Goal: Task Accomplishment & Management: Complete application form

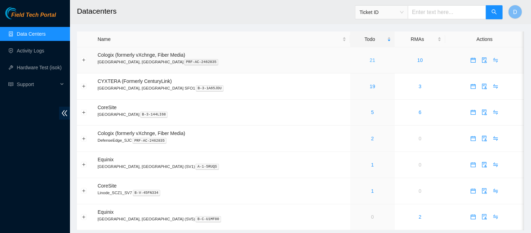
click at [369, 60] on link "21" at bounding box center [372, 60] width 6 height 6
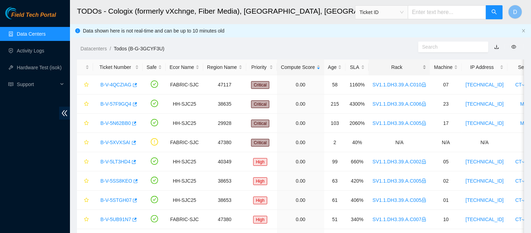
click at [399, 66] on div "Rack" at bounding box center [399, 67] width 54 height 8
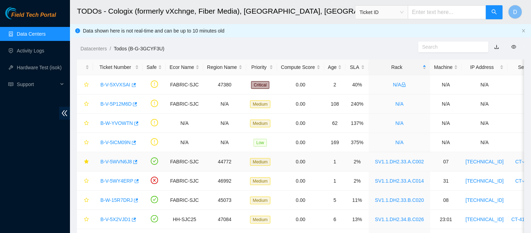
click at [125, 162] on link "B-V-5WVN6J8" at bounding box center [115, 162] width 31 height 6
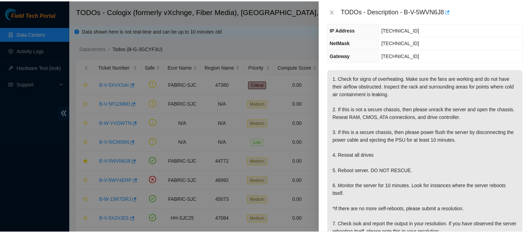
scroll to position [87, 0]
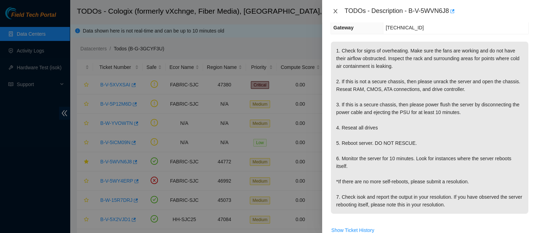
click at [337, 11] on icon "close" at bounding box center [336, 11] width 6 height 6
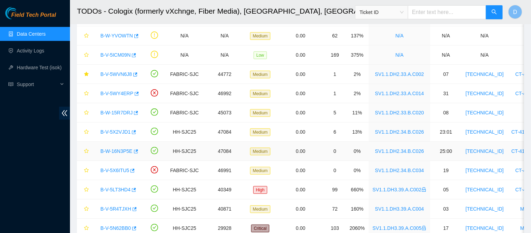
click at [120, 149] on link "B-W-16N3P5E" at bounding box center [116, 151] width 32 height 6
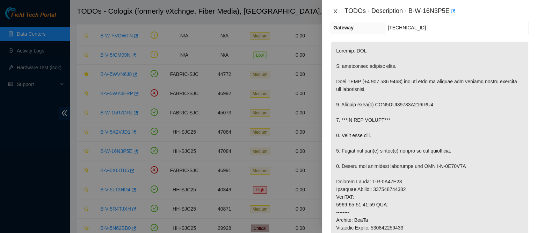
click at [335, 12] on icon "close" at bounding box center [336, 11] width 4 height 4
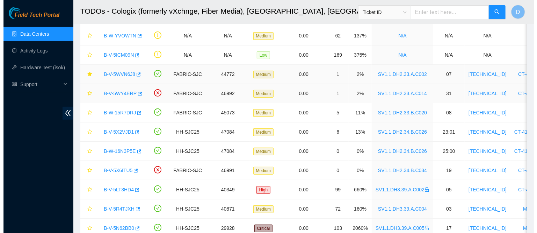
scroll to position [118, 0]
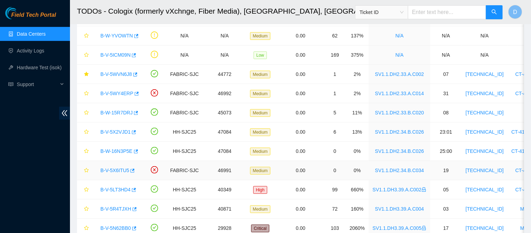
drag, startPoint x: 111, startPoint y: 166, endPoint x: 158, endPoint y: 163, distance: 46.6
click at [112, 167] on link "B-V-5X6ITU5" at bounding box center [114, 170] width 29 height 6
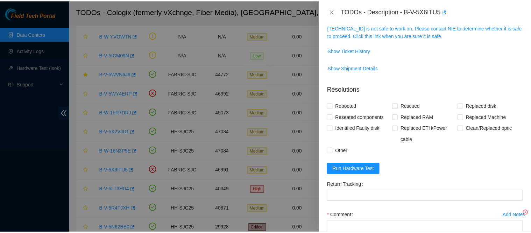
scroll to position [87, 0]
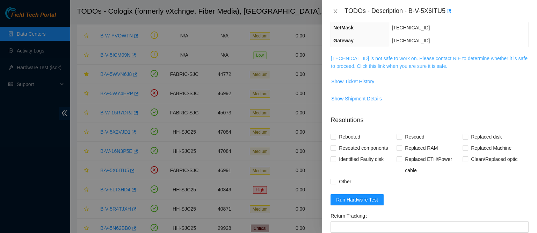
click at [393, 56] on link "23.40.199.207 is not safe to work on. Please contact NIE to determine whether i…" at bounding box center [429, 62] width 197 height 13
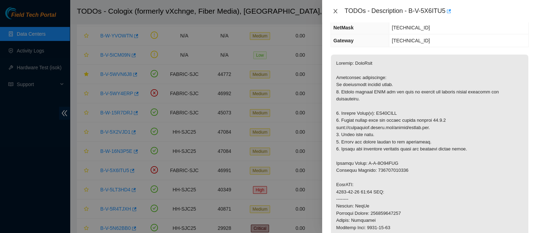
click at [336, 13] on icon "close" at bounding box center [336, 11] width 6 height 6
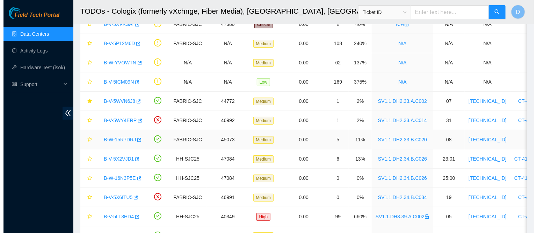
scroll to position [98, 0]
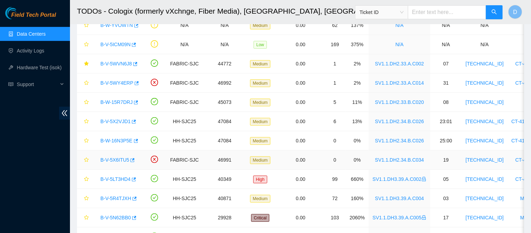
click at [105, 158] on link "B-V-5X6ITU5" at bounding box center [114, 160] width 29 height 6
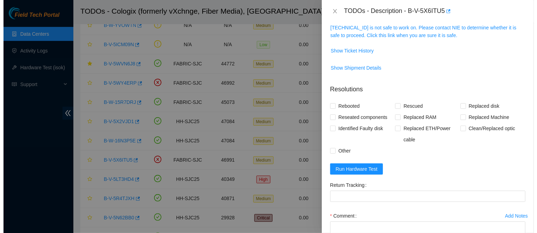
scroll to position [87, 0]
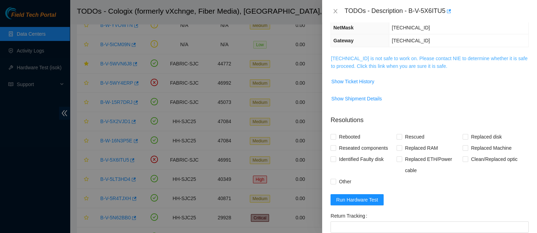
click at [443, 66] on link "23.40.199.207 is not safe to work on. Please contact NIE to determine whether i…" at bounding box center [429, 62] width 197 height 13
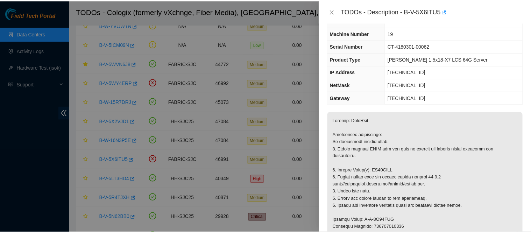
scroll to position [0, 0]
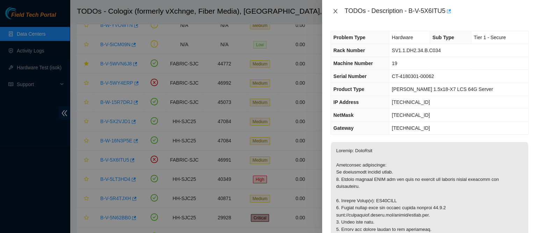
click at [335, 11] on icon "close" at bounding box center [336, 11] width 6 height 6
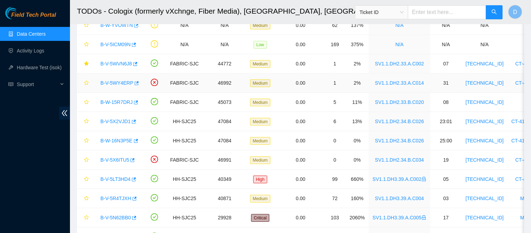
click at [120, 78] on div "B-V-5WY4ERP" at bounding box center [118, 82] width 42 height 11
click at [124, 82] on link "B-V-5WY4ERP" at bounding box center [116, 83] width 33 height 6
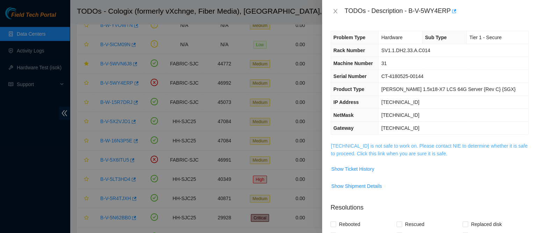
click at [405, 145] on link "23.40.199.132 is not safe to work on. Please contact NIE to determine whether i…" at bounding box center [429, 149] width 197 height 13
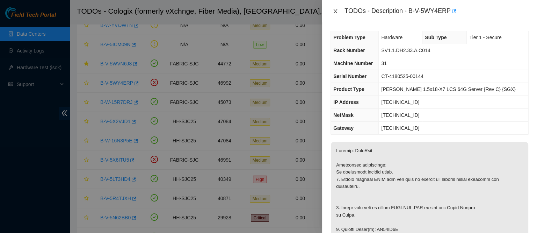
click at [334, 9] on icon "close" at bounding box center [336, 11] width 6 height 6
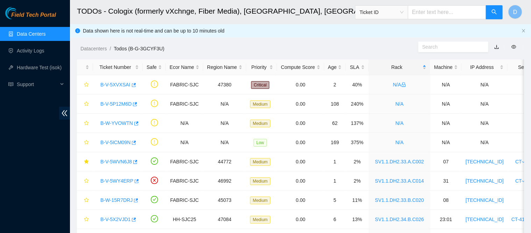
click at [45, 35] on link "Data Centers" at bounding box center [31, 34] width 29 height 6
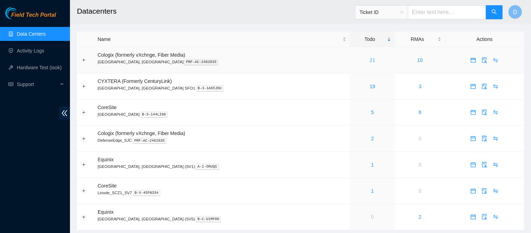
click at [369, 61] on link "21" at bounding box center [372, 60] width 6 height 6
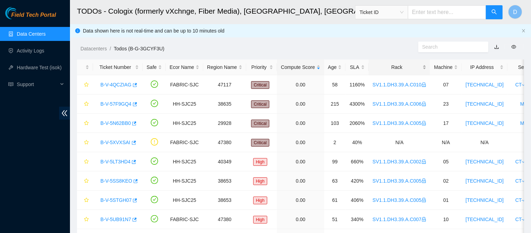
click at [389, 68] on div "Rack" at bounding box center [399, 67] width 54 height 8
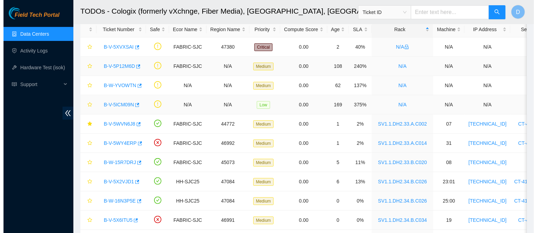
scroll to position [57, 0]
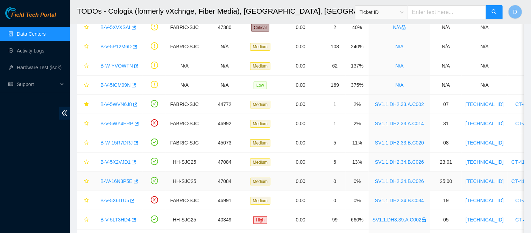
click at [111, 179] on link "B-W-16N3P5E" at bounding box center [116, 181] width 32 height 6
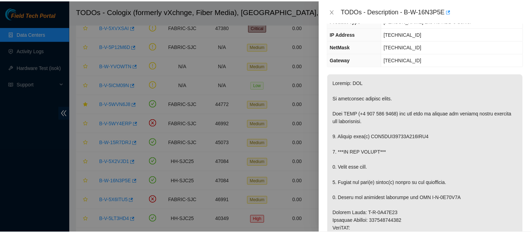
scroll to position [57, 0]
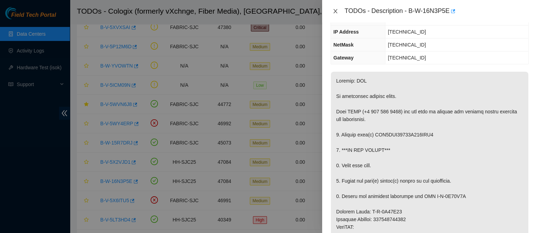
click at [335, 10] on icon "close" at bounding box center [336, 11] width 4 height 4
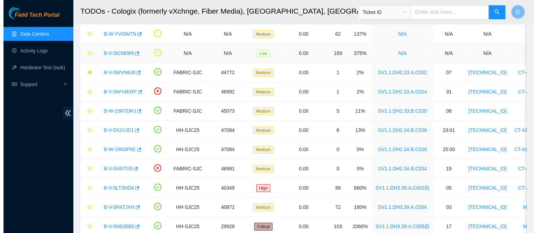
scroll to position [90, 0]
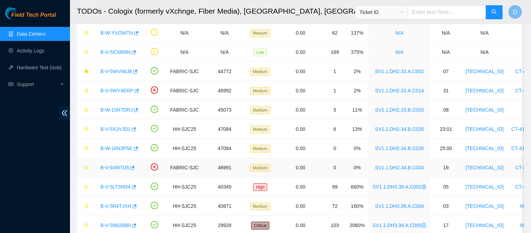
click at [123, 165] on link "B-V-5X6ITU5" at bounding box center [114, 168] width 29 height 6
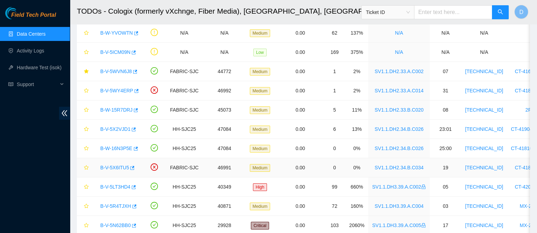
scroll to position [57, 0]
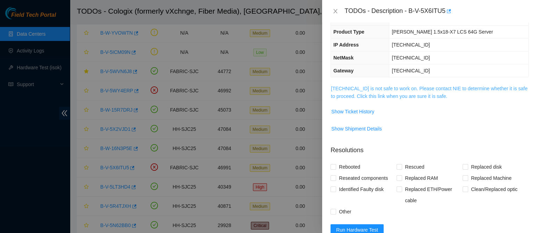
click at [373, 87] on link "23.40.199.207 is not safe to work on. Please contact NIE to determine whether i…" at bounding box center [429, 92] width 197 height 13
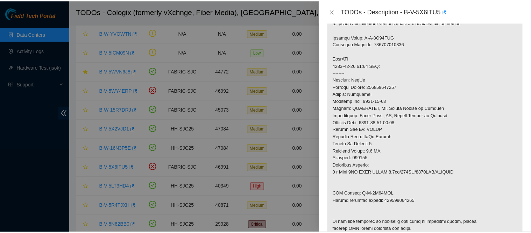
scroll to position [216, 0]
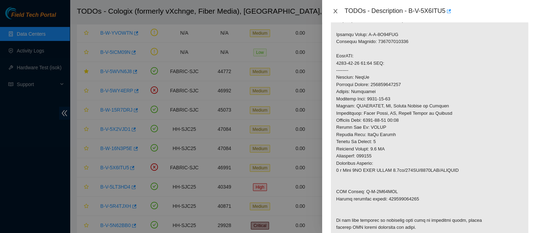
click at [335, 10] on icon "close" at bounding box center [336, 11] width 6 height 6
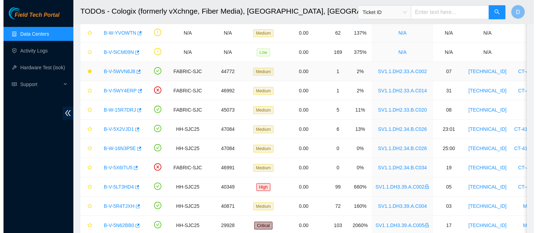
scroll to position [182, 0]
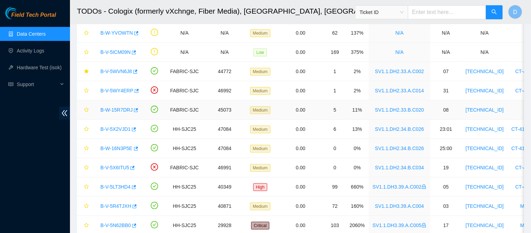
click at [117, 109] on link "B-W-15R7DRJ" at bounding box center [116, 110] width 32 height 6
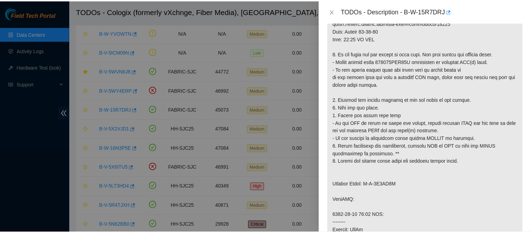
scroll to position [556, 0]
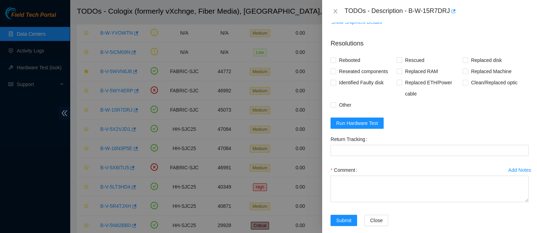
click at [337, 7] on div "TODOs - Description - B-W-15R7DRJ" at bounding box center [430, 11] width 198 height 11
click at [336, 9] on icon "close" at bounding box center [336, 11] width 6 height 6
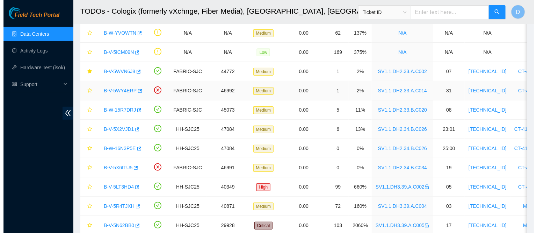
scroll to position [182, 0]
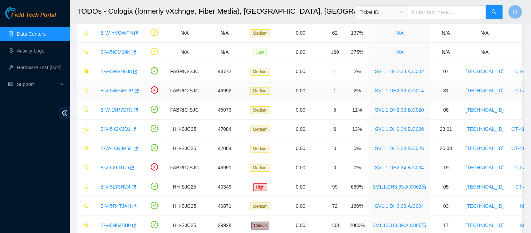
click at [112, 91] on link "B-V-5WY4ERP" at bounding box center [116, 91] width 33 height 6
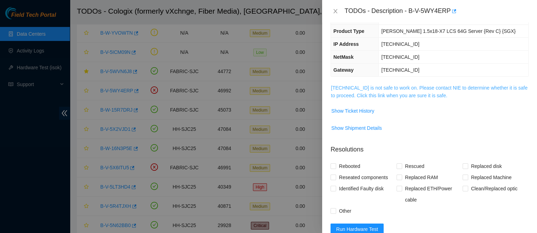
click at [365, 89] on link "23.40.199.132 is not safe to work on. Please contact NIE to determine whether i…" at bounding box center [429, 91] width 197 height 13
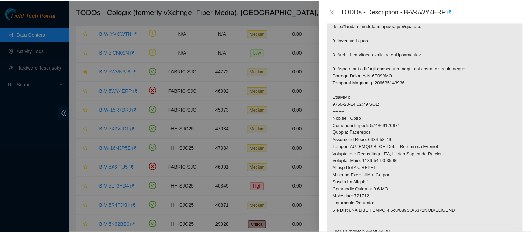
scroll to position [225, 0]
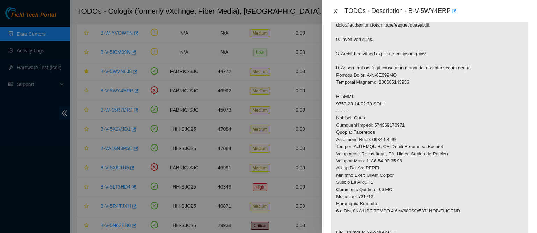
click at [334, 10] on icon "close" at bounding box center [336, 11] width 6 height 6
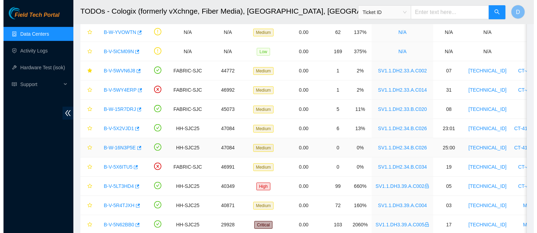
scroll to position [86, 0]
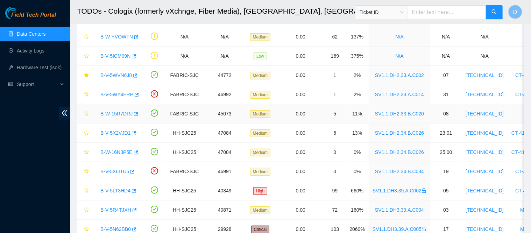
click at [113, 111] on link "B-W-15R7DRJ" at bounding box center [116, 114] width 32 height 6
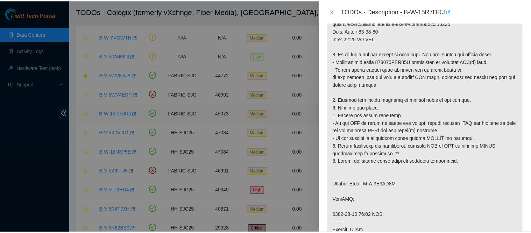
scroll to position [556, 0]
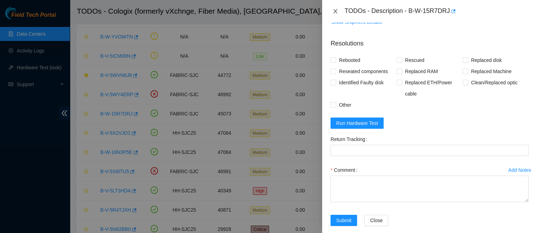
click at [336, 12] on icon "close" at bounding box center [336, 11] width 6 height 6
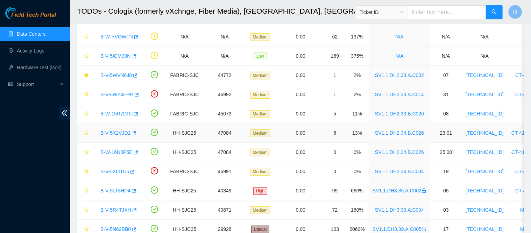
click at [117, 132] on link "B-V-5X2VJD1" at bounding box center [115, 133] width 30 height 6
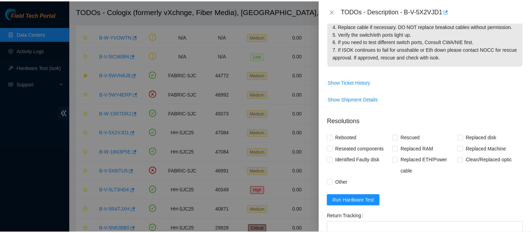
scroll to position [157, 0]
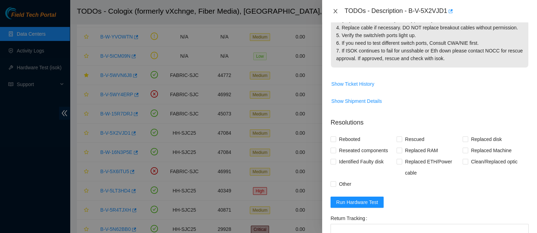
click at [337, 12] on icon "close" at bounding box center [336, 11] width 6 height 6
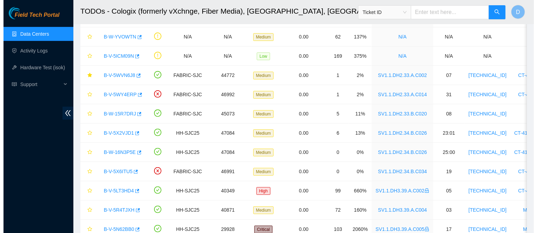
scroll to position [187, 0]
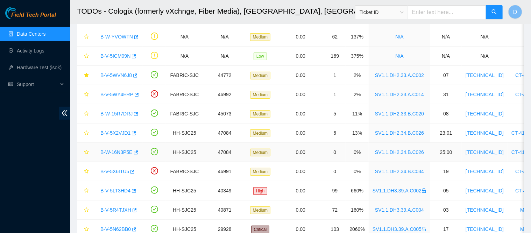
click at [121, 149] on link "B-W-16N3P5E" at bounding box center [116, 152] width 32 height 6
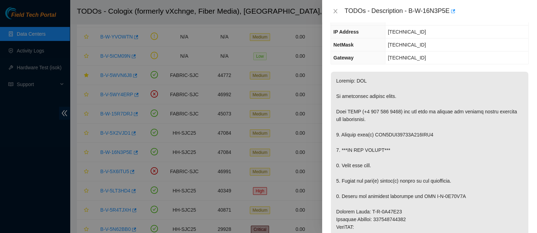
scroll to position [0, 0]
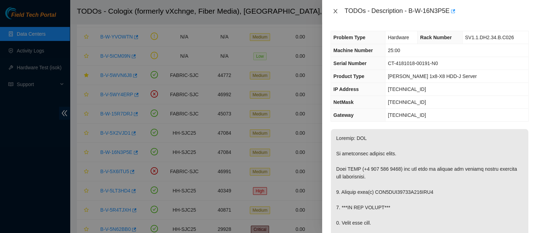
click at [334, 12] on icon "close" at bounding box center [336, 11] width 6 height 6
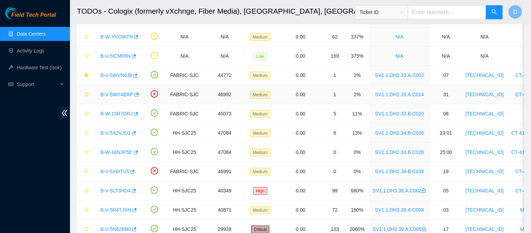
click at [107, 94] on link "B-V-5WY4ERP" at bounding box center [116, 95] width 33 height 6
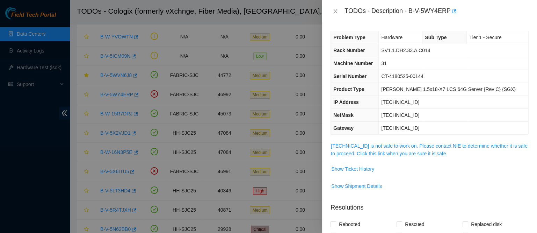
click at [407, 140] on div "Problem Type Hardware Sub Type Tier 1 - Secure Rack Number SV1.1.DH2.33.A.C014 …" at bounding box center [429, 127] width 215 height 210
click at [402, 149] on span "23.40.199.132 is not safe to work on. Please contact NIE to determine whether i…" at bounding box center [430, 149] width 198 height 15
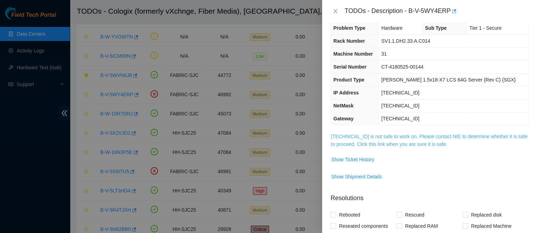
click at [403, 144] on link "23.40.199.132 is not safe to work on. Please contact NIE to determine whether i…" at bounding box center [429, 140] width 197 height 13
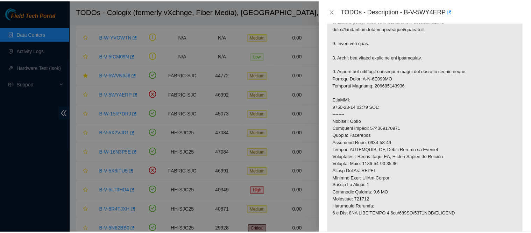
scroll to position [224, 0]
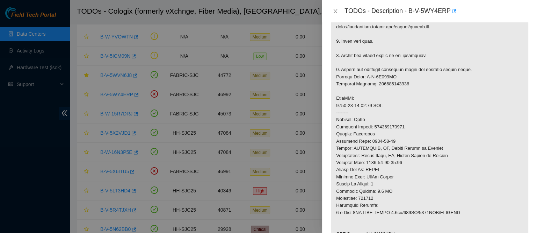
click at [434, 12] on div "TODOs - Description - B-V-5WY4ERP" at bounding box center [437, 11] width 184 height 11
drag, startPoint x: 431, startPoint y: 8, endPoint x: 454, endPoint y: 11, distance: 23.5
click at [454, 11] on div "TODOs - Description - B-V-5WY4ERP" at bounding box center [437, 11] width 184 height 11
click at [433, 6] on div "TODOs - Description - B-V-5WY4ERP" at bounding box center [437, 11] width 184 height 11
drag, startPoint x: 430, startPoint y: 9, endPoint x: 483, endPoint y: 16, distance: 53.6
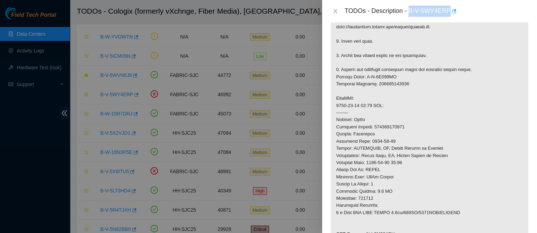
click at [483, 16] on div "TODOs - Description - B-V-5WY4ERP" at bounding box center [437, 11] width 184 height 11
copy div "B-V-5WY4ERP"
click at [338, 11] on button "Close" at bounding box center [336, 11] width 10 height 7
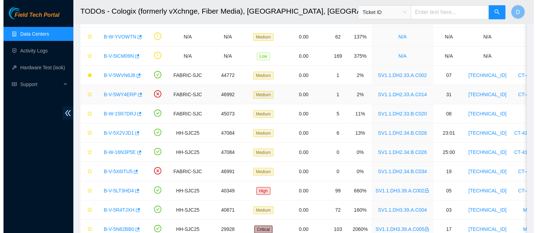
scroll to position [182, 0]
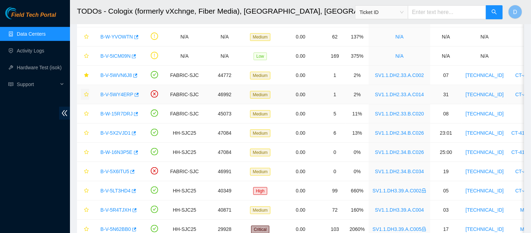
click at [85, 95] on icon "star" at bounding box center [86, 94] width 5 height 5
click at [116, 169] on link "B-V-5X6ITU5" at bounding box center [114, 171] width 29 height 6
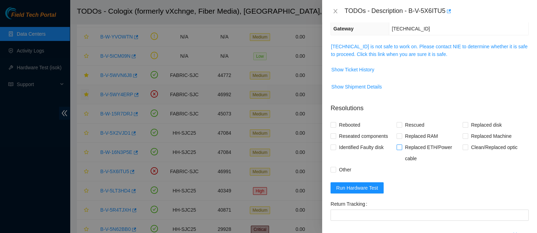
scroll to position [84, 0]
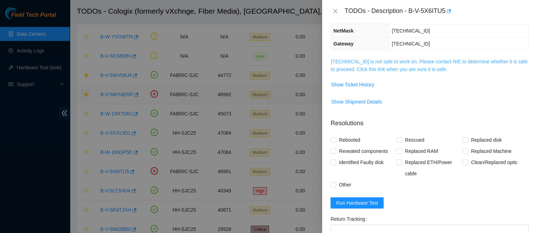
click at [409, 63] on link "23.40.199.207 is not safe to work on. Please contact NIE to determine whether i…" at bounding box center [429, 65] width 197 height 13
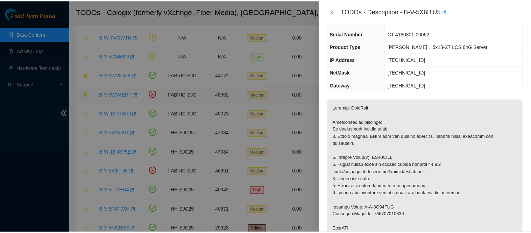
scroll to position [28, 0]
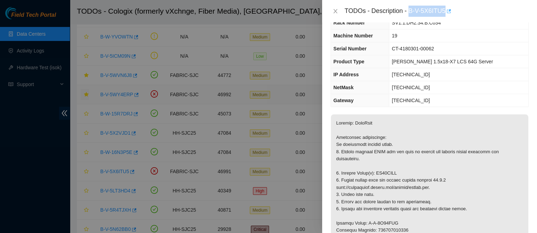
drag, startPoint x: 432, startPoint y: 12, endPoint x: 485, endPoint y: 16, distance: 52.3
click at [485, 16] on div "TODOs - Description - B-V-5X6ITU5" at bounding box center [437, 11] width 184 height 11
copy div "B-V-5X6ITU5"
click at [335, 9] on icon "close" at bounding box center [336, 11] width 6 height 6
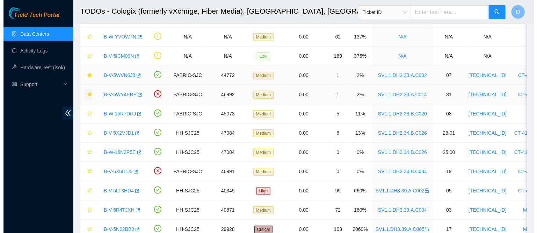
scroll to position [35, 0]
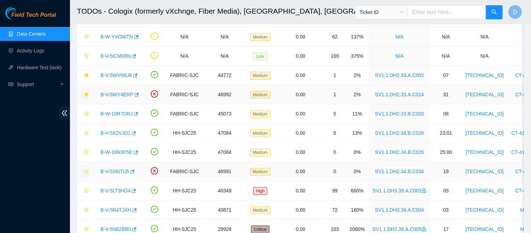
click at [85, 170] on icon "star" at bounding box center [86, 171] width 5 height 5
click at [106, 151] on link "B-W-16N3P5E" at bounding box center [116, 152] width 32 height 6
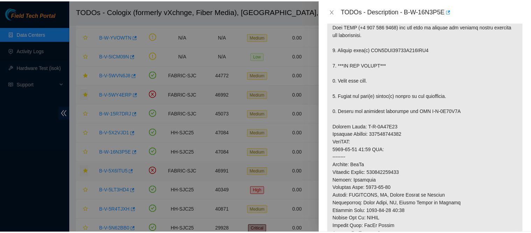
scroll to position [143, 0]
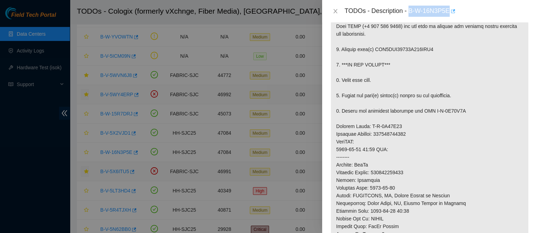
drag, startPoint x: 431, startPoint y: 9, endPoint x: 485, endPoint y: 10, distance: 54.2
click at [485, 10] on div "TODOs - Description - B-W-16N3P5E" at bounding box center [437, 11] width 184 height 11
copy div "B-W-16N3P5E"
click at [335, 11] on icon "close" at bounding box center [336, 11] width 4 height 4
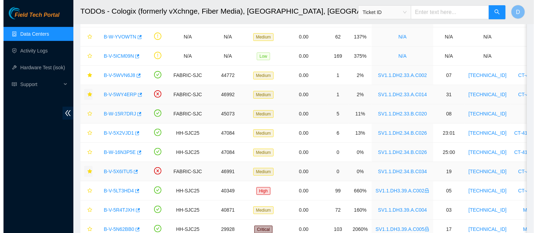
scroll to position [173, 0]
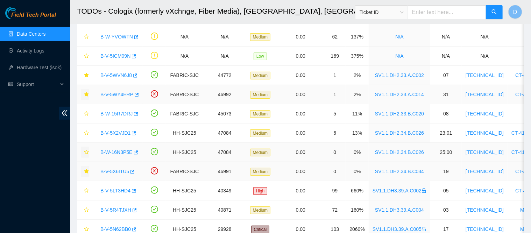
click at [87, 150] on icon "star" at bounding box center [86, 152] width 5 height 5
click at [118, 132] on link "B-V-5X2VJD1" at bounding box center [115, 133] width 30 height 6
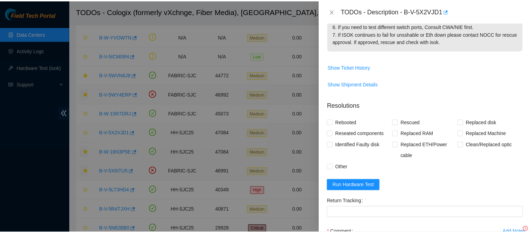
scroll to position [143, 0]
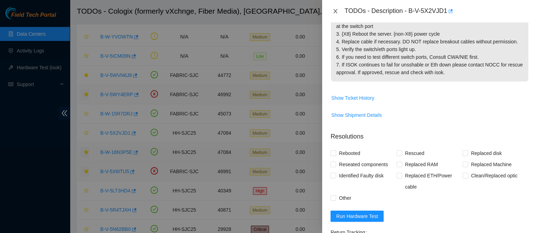
click at [333, 12] on icon "close" at bounding box center [336, 11] width 6 height 6
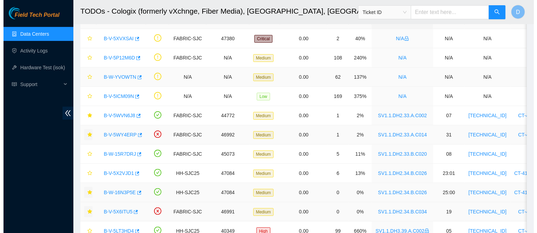
scroll to position [30, 0]
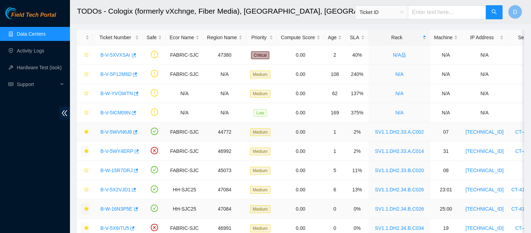
click at [117, 131] on link "B-V-5WVN6J8" at bounding box center [115, 132] width 31 height 6
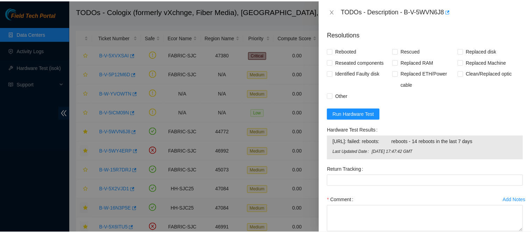
scroll to position [325, 0]
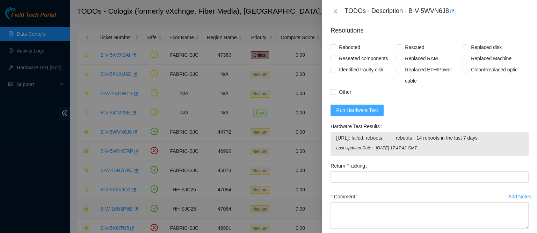
click at [367, 109] on button "Run Hardware Test" at bounding box center [357, 110] width 53 height 11
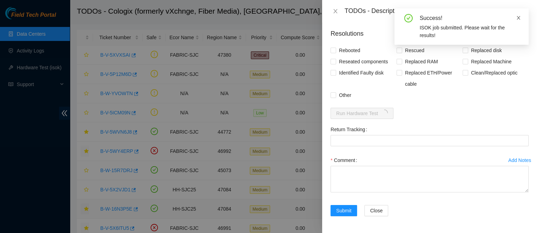
click at [518, 18] on icon "close" at bounding box center [518, 17] width 5 height 5
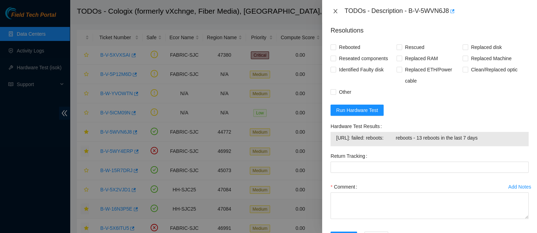
click at [334, 11] on icon "close" at bounding box center [336, 11] width 6 height 6
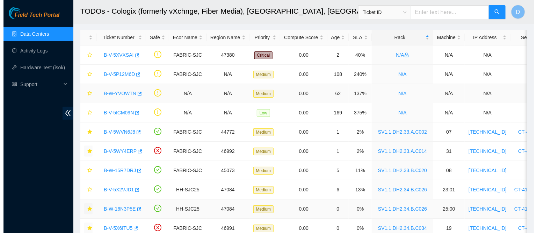
scroll to position [0, 0]
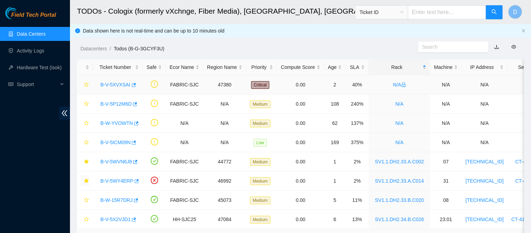
drag, startPoint x: 122, startPoint y: 82, endPoint x: 273, endPoint y: 94, distance: 150.8
click at [122, 82] on link "B-V-5XVXSAI" at bounding box center [115, 85] width 30 height 6
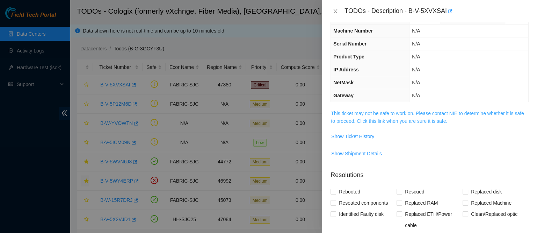
click at [383, 113] on link "This ticket may not be safe to work on. Please contact NIE to determine whether…" at bounding box center [427, 116] width 193 height 13
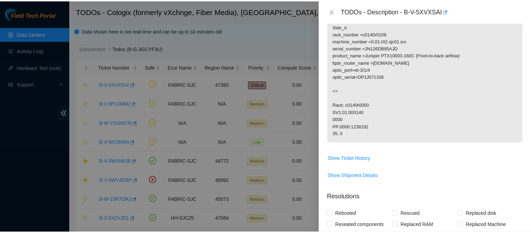
scroll to position [191, 0]
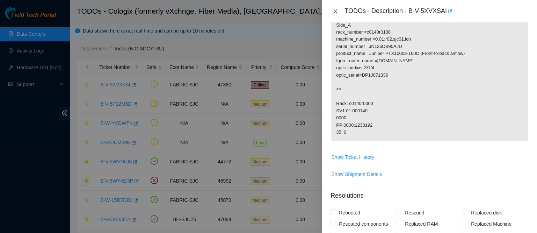
click at [336, 8] on button "Close" at bounding box center [336, 11] width 10 height 7
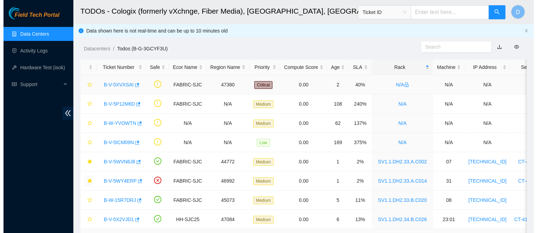
scroll to position [182, 0]
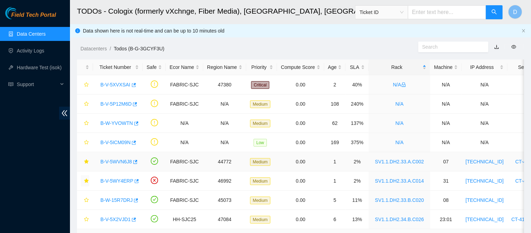
click at [122, 161] on link "B-V-5WVN6J8" at bounding box center [115, 162] width 31 height 6
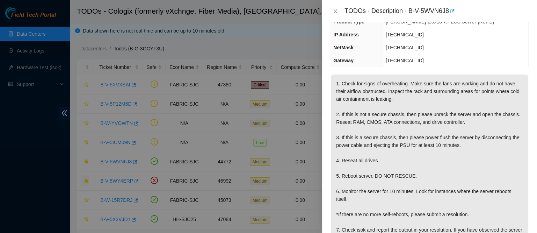
scroll to position [54, 0]
drag, startPoint x: 431, startPoint y: 9, endPoint x: 495, endPoint y: 9, distance: 64.7
click at [495, 9] on div "TODOs - Description - B-V-5WVN6J8" at bounding box center [437, 11] width 184 height 11
copy div "B-V-5WVN6J8"
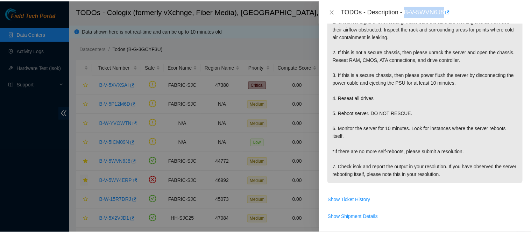
scroll to position [119, 0]
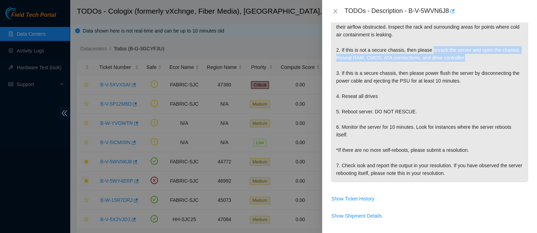
drag, startPoint x: 429, startPoint y: 50, endPoint x: 464, endPoint y: 53, distance: 34.4
click at [464, 53] on p "1. Check for signs of overheating. Make sure the fans are working and do not ha…" at bounding box center [430, 96] width 198 height 172
copy p "unrack the server and open the chassis. Reseat RAM, CMOS, ATA connections, and …"
click at [337, 12] on icon "close" at bounding box center [336, 11] width 4 height 4
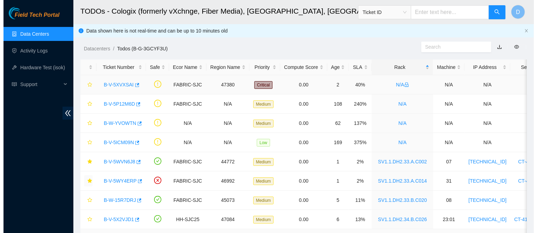
scroll to position [0, 0]
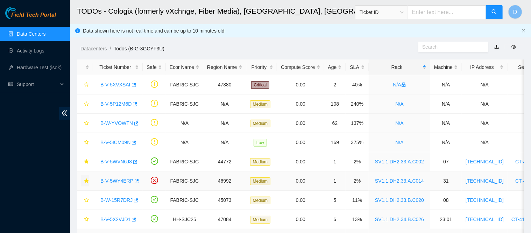
click at [117, 180] on link "B-V-5WY4ERP" at bounding box center [116, 181] width 33 height 6
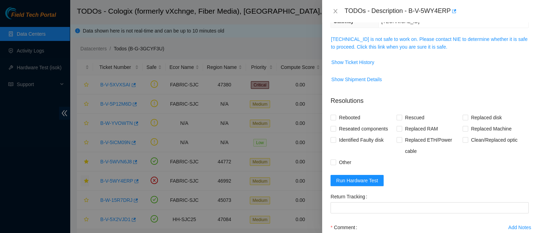
scroll to position [106, 0]
click at [395, 41] on link "23.40.199.132 is not safe to work on. Please contact NIE to determine whether i…" at bounding box center [429, 43] width 197 height 13
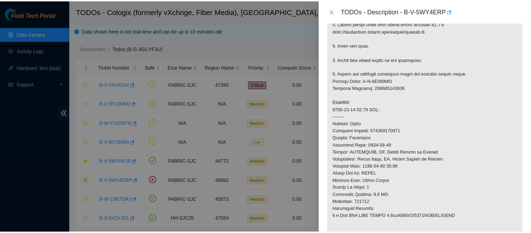
scroll to position [227, 0]
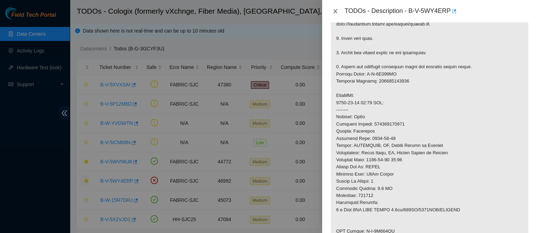
click at [334, 12] on icon "close" at bounding box center [336, 11] width 6 height 6
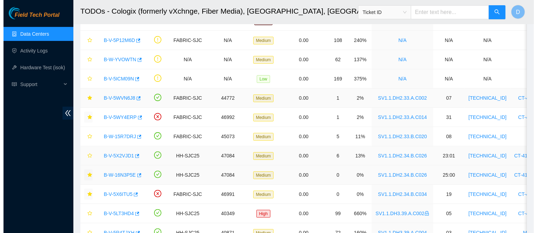
scroll to position [72, 0]
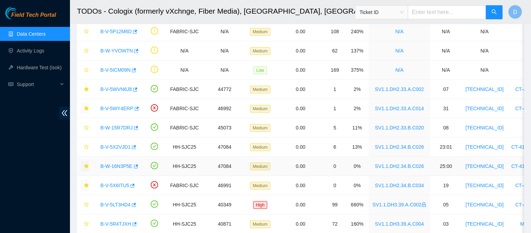
click at [109, 166] on link "B-W-16N3P5E" at bounding box center [116, 166] width 32 height 6
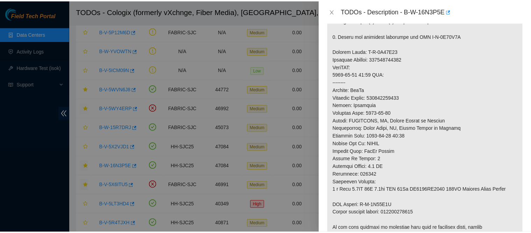
scroll to position [217, 0]
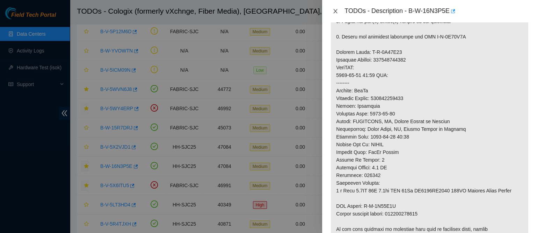
click at [336, 11] on icon "close" at bounding box center [336, 11] width 4 height 4
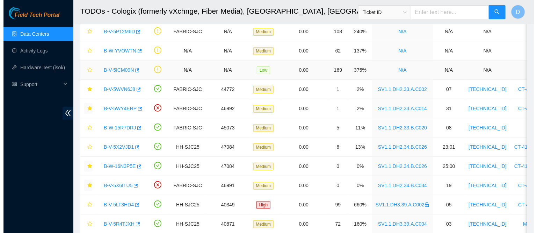
scroll to position [247, 0]
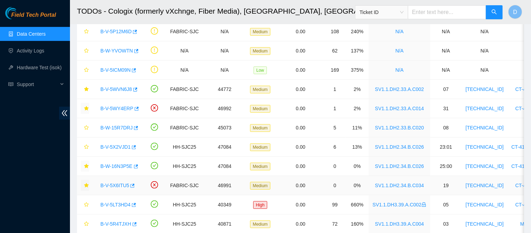
drag, startPoint x: 115, startPoint y: 185, endPoint x: 177, endPoint y: 154, distance: 68.5
click at [115, 185] on link "B-V-5X6ITU5" at bounding box center [114, 185] width 29 height 6
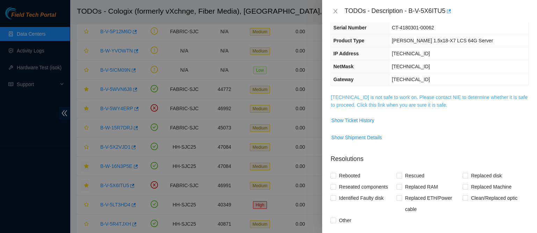
scroll to position [48, 0]
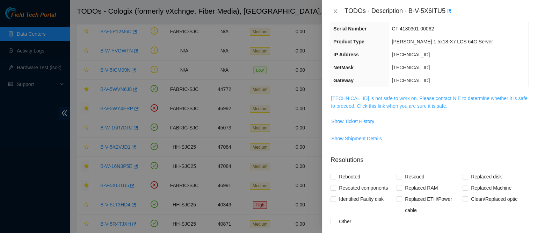
click at [403, 98] on link "23.40.199.207 is not safe to work on. Please contact NIE to determine whether i…" at bounding box center [429, 101] width 197 height 13
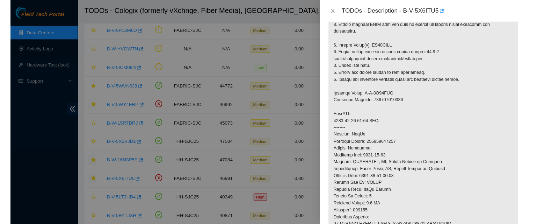
scroll to position [165, 0]
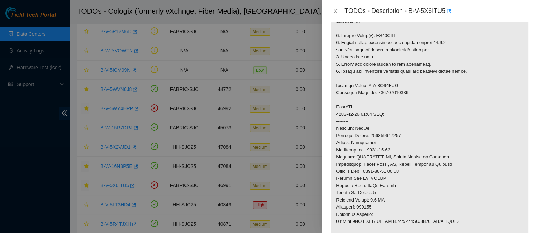
click at [345, 38] on p at bounding box center [430, 132] width 198 height 310
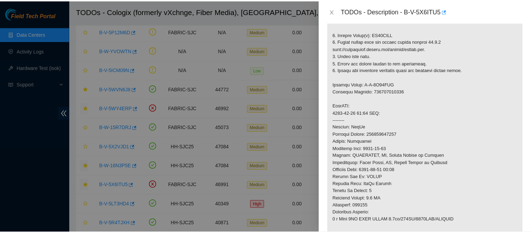
scroll to position [168, 0]
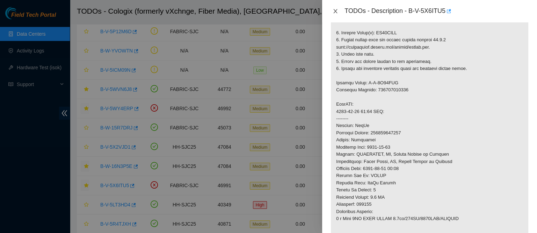
click at [335, 10] on icon "close" at bounding box center [336, 11] width 4 height 4
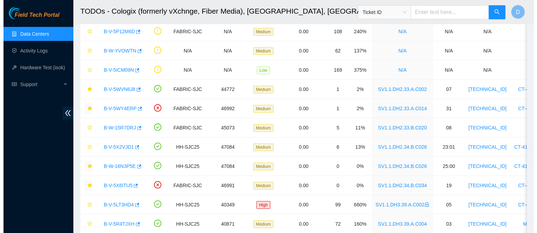
scroll to position [182, 0]
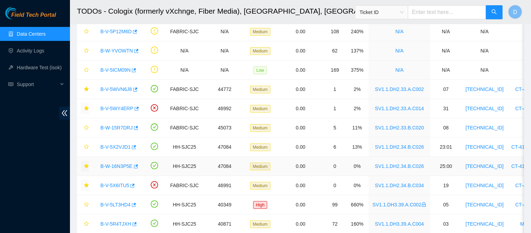
click at [120, 165] on link "B-W-16N3P5E" at bounding box center [116, 166] width 32 height 6
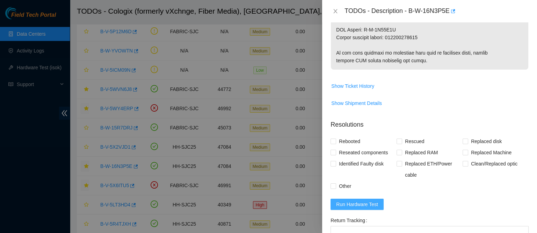
scroll to position [404, 0]
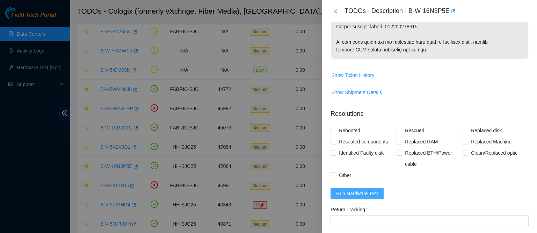
click at [360, 197] on span "Run Hardware Test" at bounding box center [357, 193] width 42 height 8
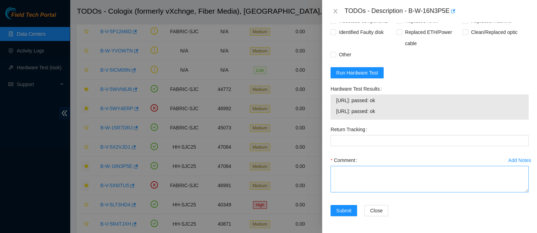
scroll to position [529, 0]
click at [378, 178] on textarea "Comment" at bounding box center [430, 179] width 198 height 27
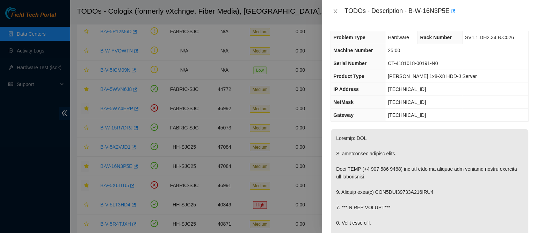
scroll to position [95, 0]
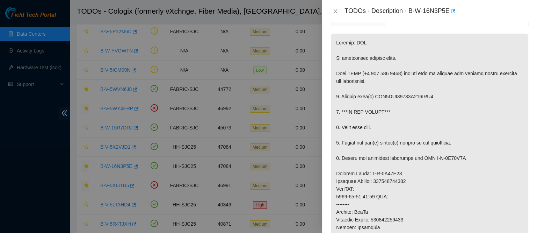
click at [380, 97] on p at bounding box center [430, 200] width 198 height 333
drag, startPoint x: 397, startPoint y: 95, endPoint x: 375, endPoint y: 93, distance: 22.4
click at [375, 93] on p at bounding box center [430, 200] width 198 height 333
copy p "WFK1LPN3"
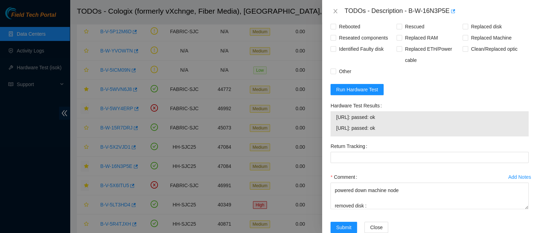
scroll to position [529, 0]
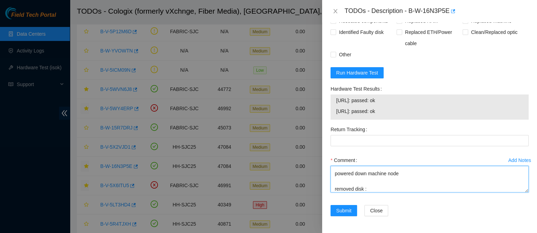
click at [365, 187] on textarea "contacted nocc to confirm that ticket was safe verified sn on machine connected…" at bounding box center [430, 179] width 198 height 27
click at [371, 189] on textarea "contacted nocc to confirm that ticket was safe verified sn on machine connected…" at bounding box center [430, 179] width 198 height 27
paste textarea "WFK1LPN3"
paste textarea "WFKCKLKC"
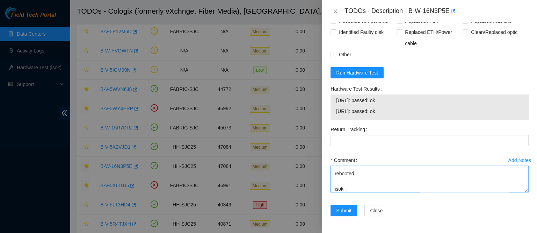
scroll to position [113, 0]
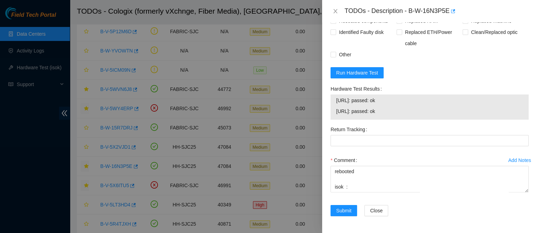
drag, startPoint x: 390, startPoint y: 113, endPoint x: 327, endPoint y: 97, distance: 64.5
click at [327, 97] on div "Problem Type Hardware Rack Number SV1.1.DH2.34.B.C026 Machine Number 25:00 Seri…" at bounding box center [429, 127] width 215 height 210
copy tbody "23.40.191.52: passed: ok 23.40.191.53: passed: ok"
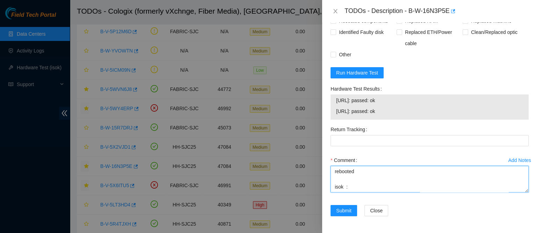
click at [337, 191] on textarea "contacted nocc to confirm that ticket was safe verified sn on machine connected…" at bounding box center [430, 179] width 198 height 27
paste textarea "23.40.191.52: passed: ok 23.40.191.53: passed: ok"
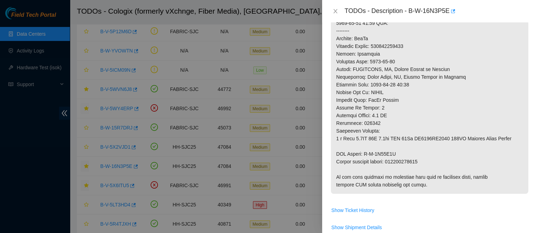
scroll to position [267, 0]
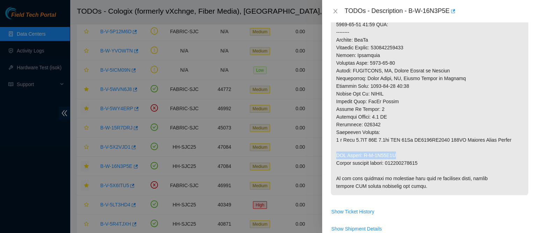
drag, startPoint x: 337, startPoint y: 152, endPoint x: 395, endPoint y: 152, distance: 58.4
click at [395, 152] on p at bounding box center [430, 28] width 198 height 333
copy p "RMA Return: B-V-5X36Z8G"
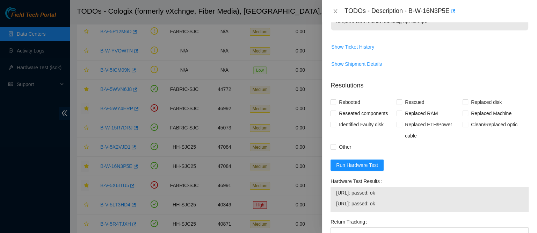
scroll to position [529, 0]
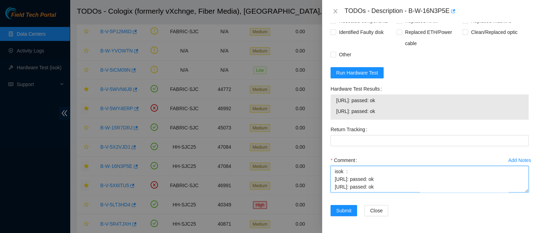
click at [349, 191] on textarea "contacted nocc to confirm that ticket was safe verified sn on machine connected…" at bounding box center [430, 179] width 198 height 27
paste textarea "RMA Return: B-V-5X36Z8G"
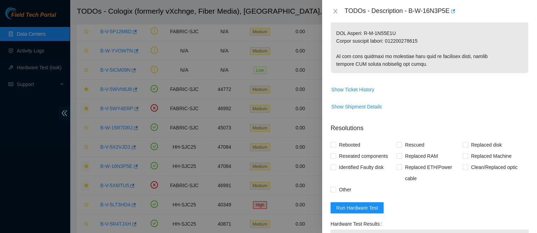
scroll to position [390, 0]
type textarea "contacted nocc to confirm that ticket was safe verified sn on machine connected…"
copy p "463470062674"
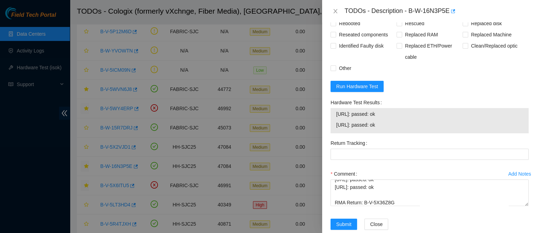
scroll to position [529, 0]
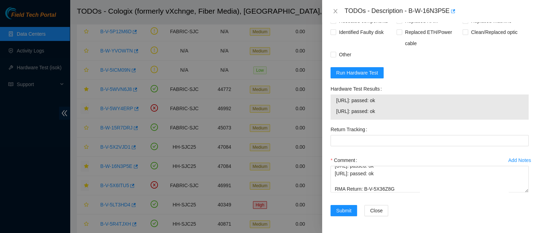
click at [354, 148] on div "Return Tracking" at bounding box center [430, 139] width 204 height 31
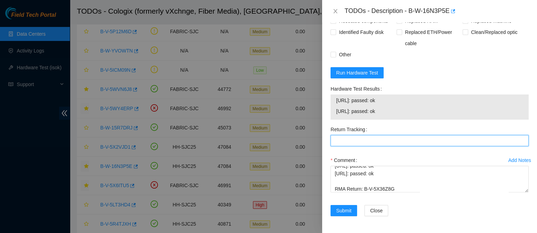
click at [362, 137] on Tracking "Return Tracking" at bounding box center [430, 140] width 198 height 11
paste Tracking "463470062674"
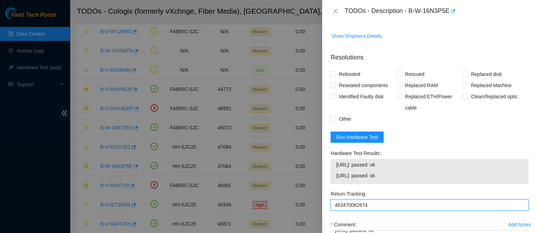
scroll to position [459, 0]
type Tracking "463470062674"
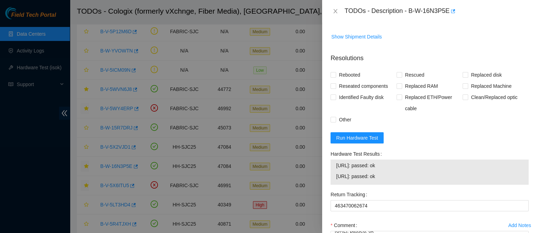
click at [367, 79] on div "Rebooted" at bounding box center [364, 74] width 66 height 11
click at [358, 89] on span "Reseated components" at bounding box center [363, 85] width 55 height 11
click at [336, 88] on input "Reseated components" at bounding box center [333, 85] width 5 height 5
checkbox input "true"
click at [352, 80] on span "Rebooted" at bounding box center [349, 74] width 27 height 11
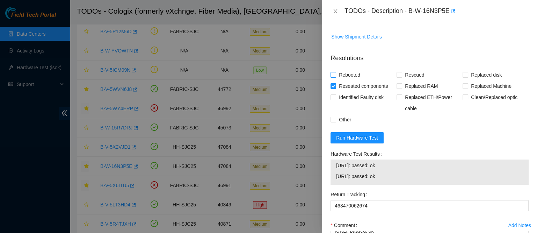
click at [336, 77] on input "Rebooted" at bounding box center [333, 74] width 5 height 5
checkbox input "true"
click at [393, 80] on div "Rebooted" at bounding box center [364, 74] width 66 height 11
click at [481, 80] on span "Replaced disk" at bounding box center [486, 74] width 36 height 11
click at [468, 77] on input "Replaced disk" at bounding box center [465, 74] width 5 height 5
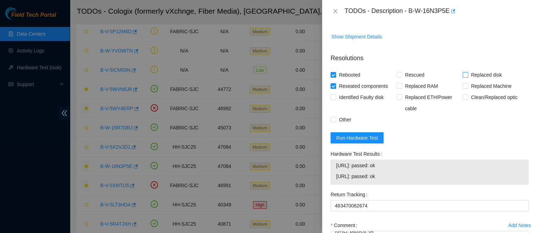
checkbox input "true"
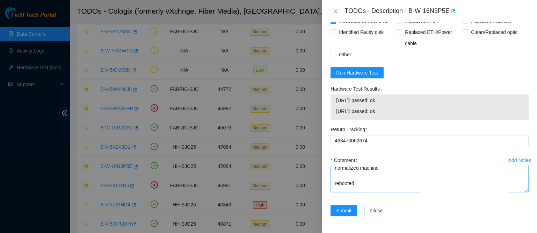
scroll to position [89, 0]
click at [399, 178] on textarea "contacted nocc to confirm that ticket was safe verified sn on machine connected…" at bounding box center [430, 179] width 198 height 27
type textarea "contacted nocc to confirm that ticket was safe verified sn on machine connected…"
click at [341, 209] on span "Submit" at bounding box center [343, 211] width 15 height 8
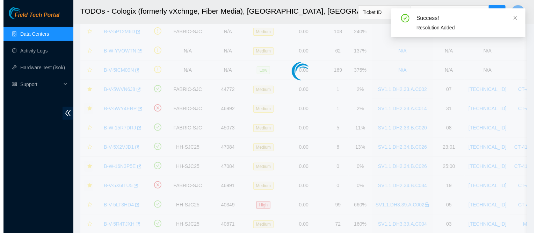
scroll to position [215, 0]
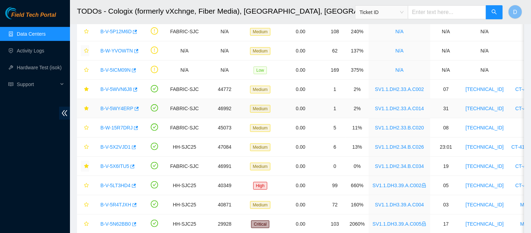
click at [120, 111] on link "B-V-5WY4ERP" at bounding box center [116, 109] width 33 height 6
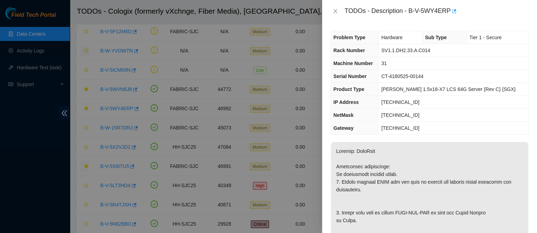
scroll to position [0, 0]
click at [335, 11] on icon "close" at bounding box center [336, 11] width 6 height 6
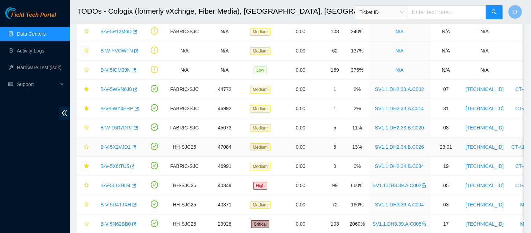
click at [115, 148] on link "B-V-5X2VJD1" at bounding box center [115, 147] width 30 height 6
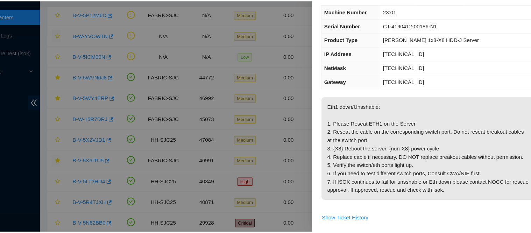
scroll to position [72, 0]
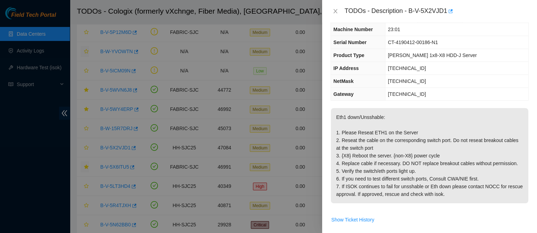
click at [338, 15] on div "TODOs - Description - B-V-5X2VJD1" at bounding box center [430, 11] width 198 height 11
click at [337, 13] on icon "close" at bounding box center [336, 11] width 6 height 6
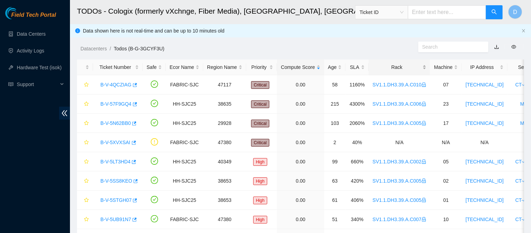
click at [389, 68] on div "Rack" at bounding box center [399, 67] width 54 height 8
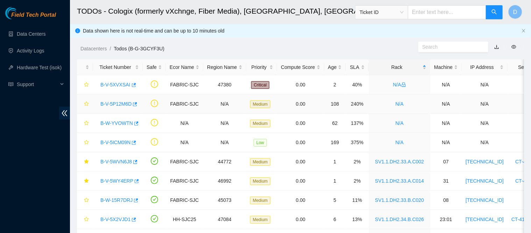
click at [116, 104] on link "B-V-5P12M6D" at bounding box center [115, 104] width 31 height 6
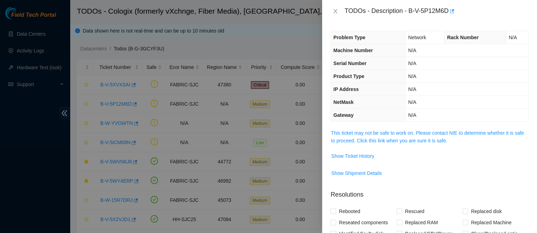
click at [370, 144] on span "This ticket may not be safe to work on. Please contact NIE to determine whether…" at bounding box center [430, 136] width 198 height 15
click at [379, 137] on link "This ticket may not be safe to work on. Please contact NIE to determine whether…" at bounding box center [427, 136] width 193 height 13
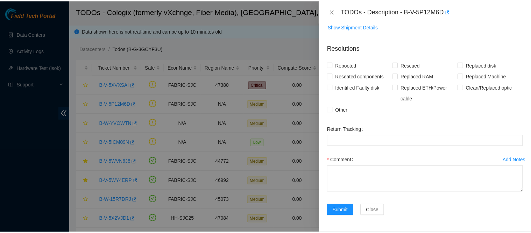
scroll to position [1192, 0]
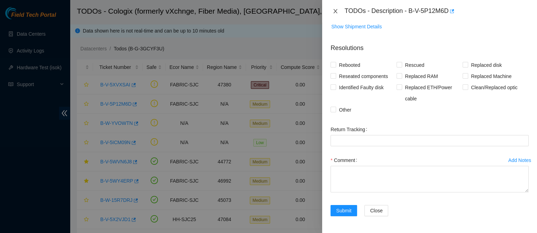
click at [334, 13] on icon "close" at bounding box center [336, 11] width 4 height 4
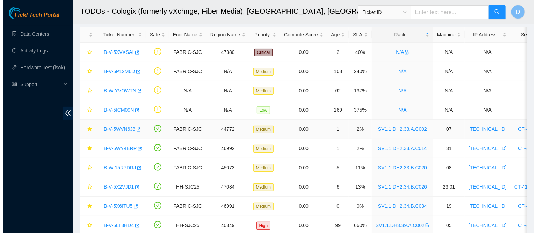
scroll to position [55, 0]
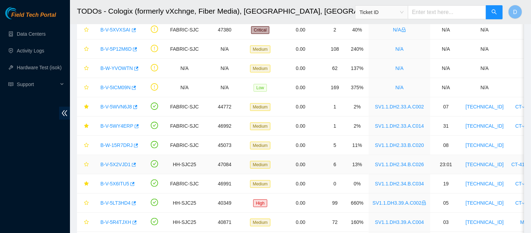
drag, startPoint x: 120, startPoint y: 160, endPoint x: 138, endPoint y: 153, distance: 19.8
click at [119, 162] on link "B-V-5X2VJD1" at bounding box center [115, 165] width 30 height 6
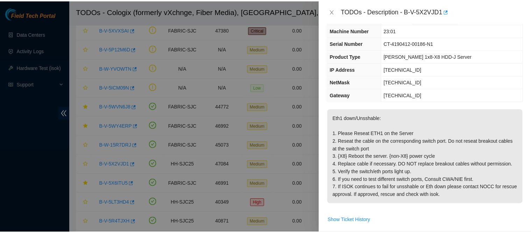
scroll to position [0, 0]
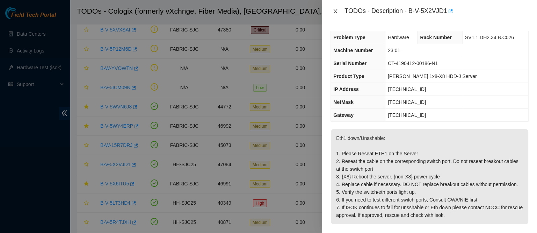
click at [335, 10] on icon "close" at bounding box center [336, 11] width 6 height 6
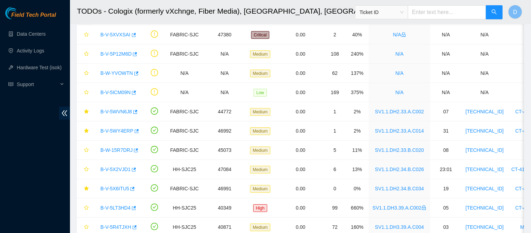
scroll to position [39, 0]
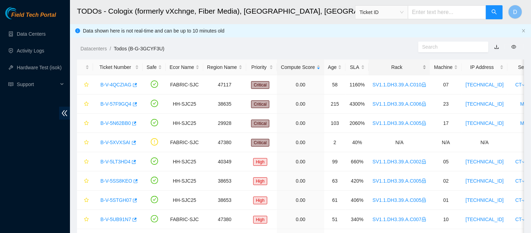
click at [379, 68] on div "Rack" at bounding box center [399, 67] width 54 height 8
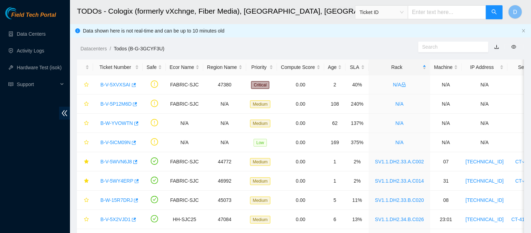
click at [437, 10] on input "text" at bounding box center [447, 12] width 78 height 14
paste input "B-V-5GH71RD"
type input "B-V-5GH71RD"
click at [437, 10] on input "B-V-5GH71RD" at bounding box center [447, 12] width 78 height 14
click at [500, 12] on button "button" at bounding box center [494, 12] width 17 height 14
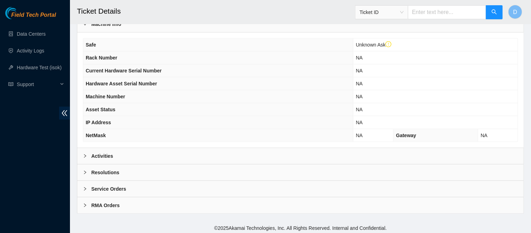
scroll to position [230, 0]
click at [103, 154] on b "Activities" at bounding box center [102, 156] width 22 height 8
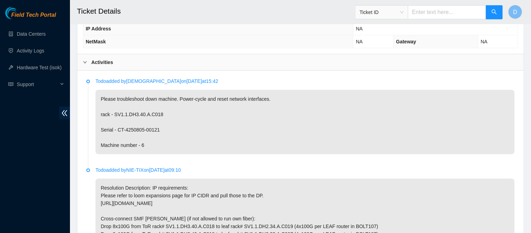
scroll to position [327, 0]
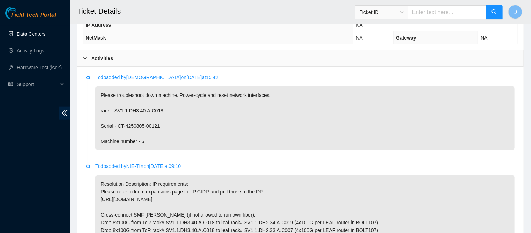
click at [30, 31] on link "Data Centers" at bounding box center [31, 34] width 29 height 6
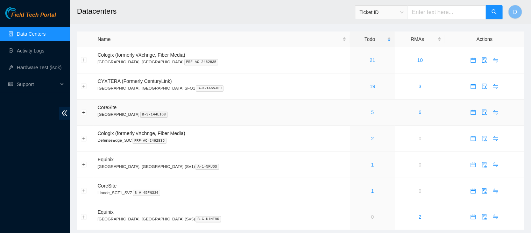
click at [371, 110] on link "5" at bounding box center [372, 112] width 3 height 6
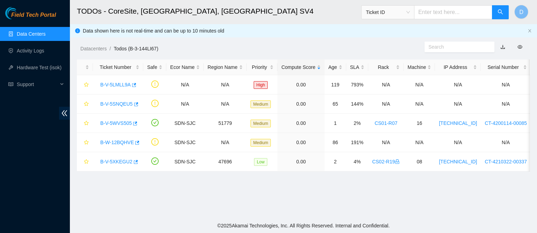
click at [39, 33] on link "Data Centers" at bounding box center [31, 34] width 29 height 6
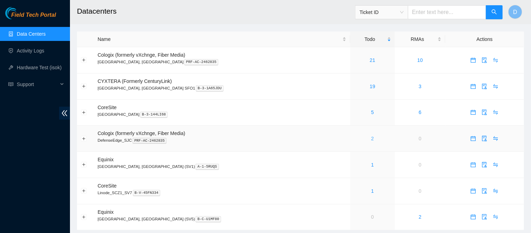
click at [371, 139] on link "2" at bounding box center [372, 139] width 3 height 6
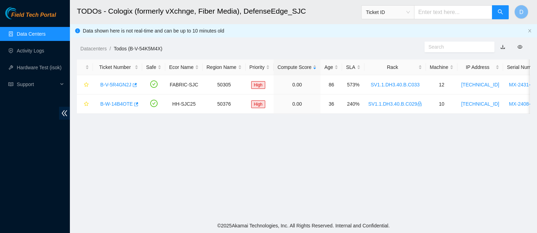
click at [45, 37] on link "Data Centers" at bounding box center [31, 34] width 29 height 6
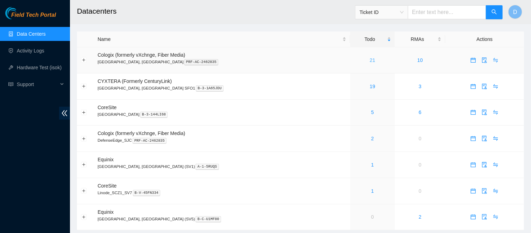
click at [369, 59] on link "21" at bounding box center [372, 60] width 6 height 6
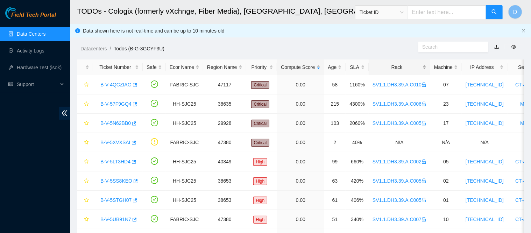
click at [395, 63] on div "Rack" at bounding box center [399, 67] width 54 height 8
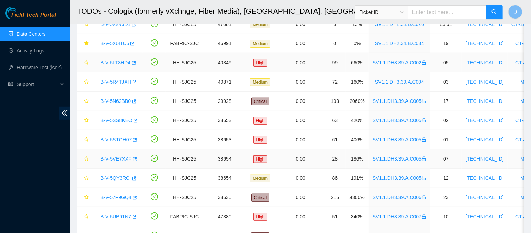
scroll to position [253, 0]
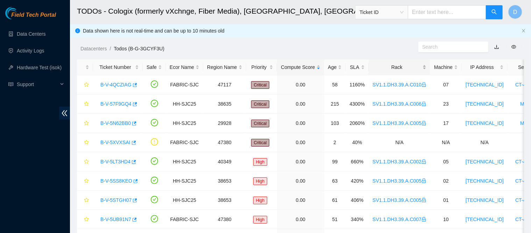
click at [391, 64] on div "Rack" at bounding box center [399, 67] width 54 height 8
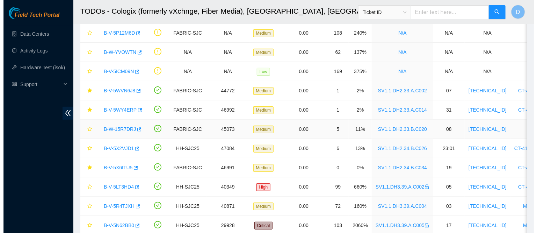
scroll to position [69, 0]
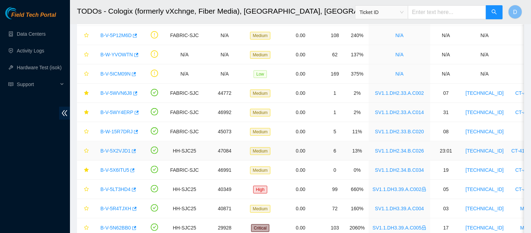
click at [114, 149] on link "B-V-5X2VJD1" at bounding box center [115, 151] width 30 height 6
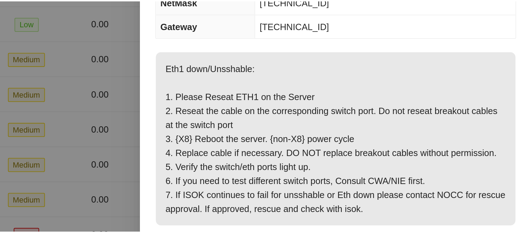
scroll to position [69, 0]
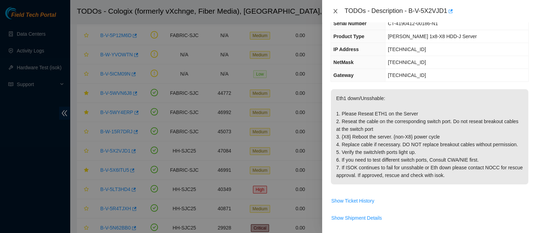
click at [336, 9] on icon "close" at bounding box center [336, 11] width 6 height 6
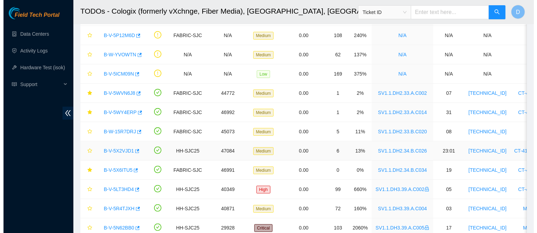
scroll to position [0, 0]
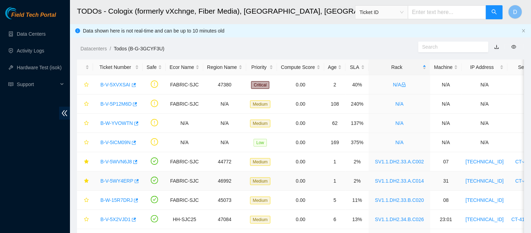
click at [119, 181] on link "B-V-5WY4ERP" at bounding box center [116, 181] width 33 height 6
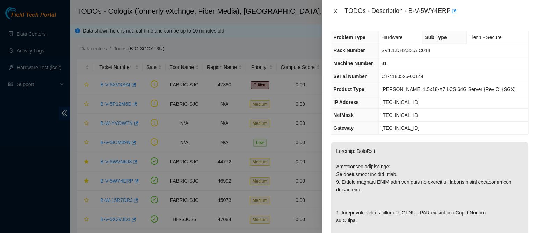
click at [337, 11] on icon "close" at bounding box center [336, 11] width 6 height 6
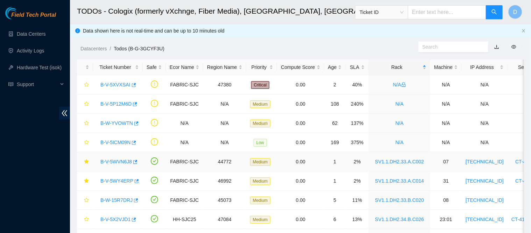
click at [114, 160] on link "B-V-5WVN6J8" at bounding box center [115, 162] width 31 height 6
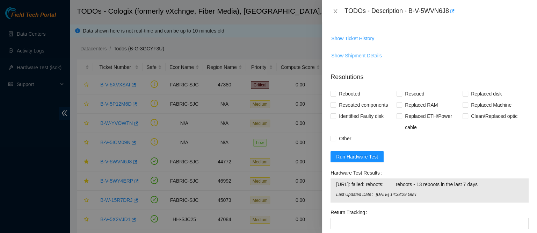
scroll to position [289, 0]
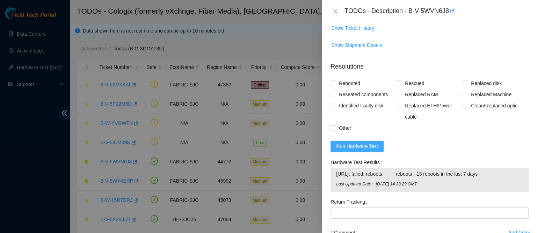
click at [368, 148] on span "Run Hardware Test" at bounding box center [357, 146] width 42 height 8
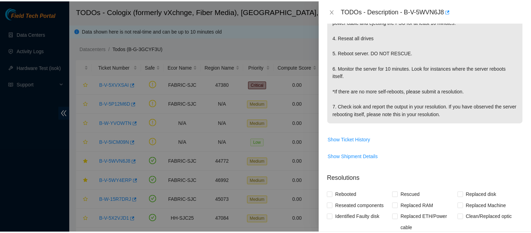
scroll to position [177, 0]
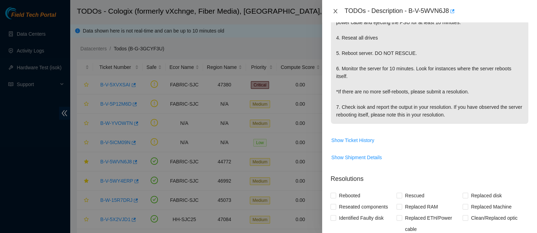
click at [335, 9] on icon "close" at bounding box center [336, 11] width 6 height 6
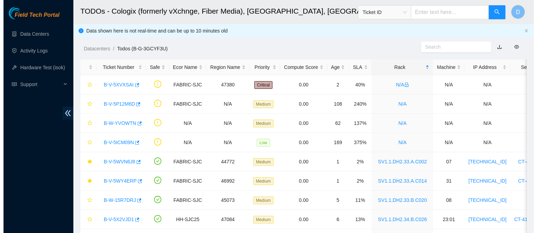
scroll to position [208, 0]
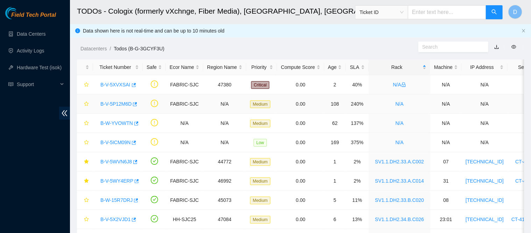
click at [121, 101] on link "B-V-5P12M6D" at bounding box center [115, 104] width 31 height 6
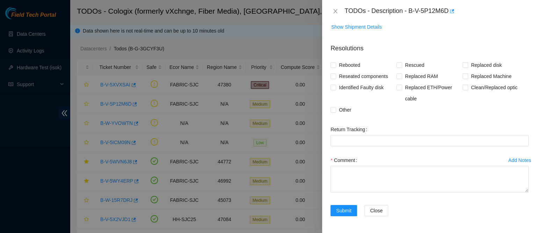
scroll to position [108, 0]
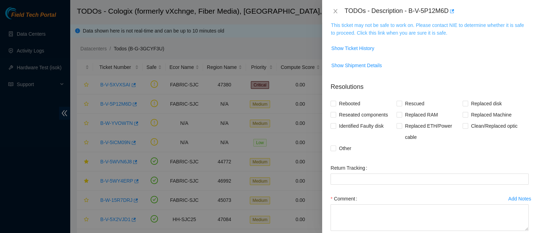
click at [395, 30] on link "This ticket may not be safe to work on. Please contact NIE to determine whether…" at bounding box center [427, 28] width 193 height 13
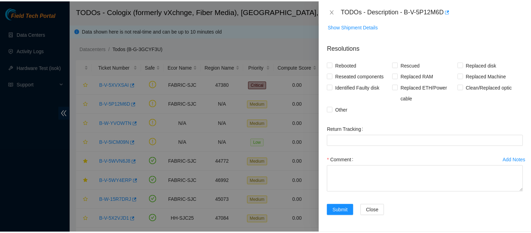
scroll to position [867, 0]
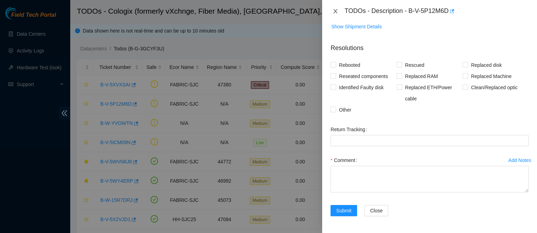
click at [336, 12] on icon "close" at bounding box center [336, 11] width 4 height 4
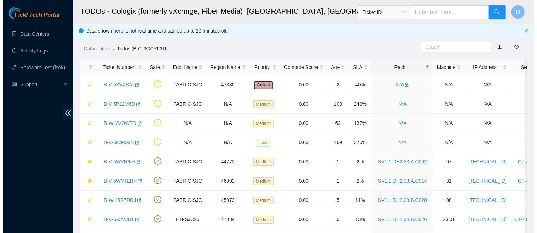
scroll to position [182, 0]
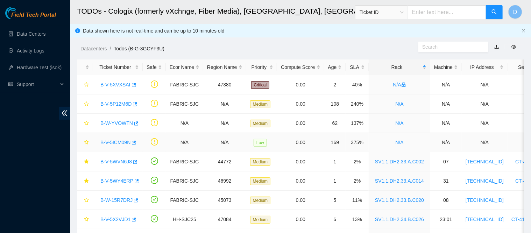
click at [122, 141] on link "B-V-5ICM09N" at bounding box center [115, 142] width 30 height 6
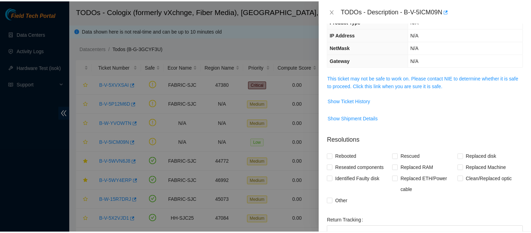
scroll to position [46, 0]
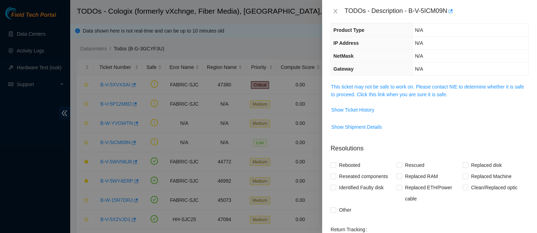
click at [373, 79] on div "Problem Type N/A Rack Number N/A Machine Number N/A Serial Number N/A Product T…" at bounding box center [429, 127] width 215 height 210
click at [366, 84] on link "This ticket may not be safe to work on. Please contact NIE to determine whether…" at bounding box center [427, 90] width 193 height 13
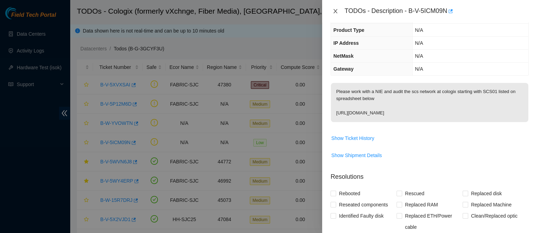
click at [338, 12] on icon "close" at bounding box center [336, 11] width 6 height 6
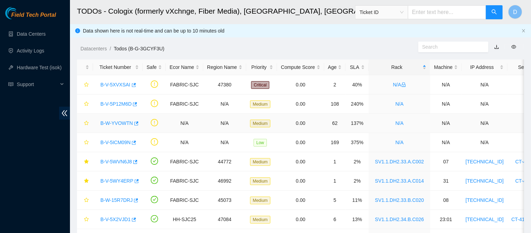
click at [119, 121] on link "B-W-YVOWTN" at bounding box center [116, 123] width 33 height 6
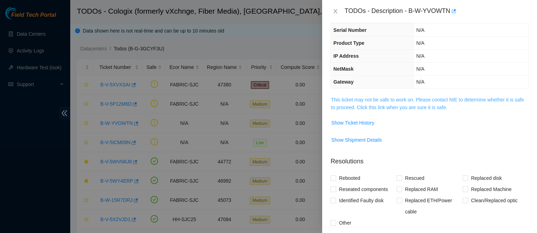
click at [396, 98] on link "This ticket may not be safe to work on. Please contact NIE to determine whether…" at bounding box center [427, 103] width 193 height 13
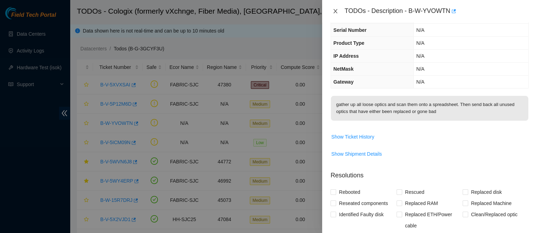
click at [338, 12] on icon "close" at bounding box center [336, 11] width 6 height 6
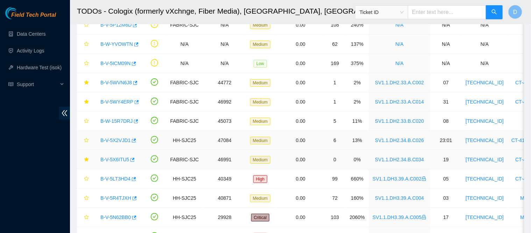
scroll to position [253, 0]
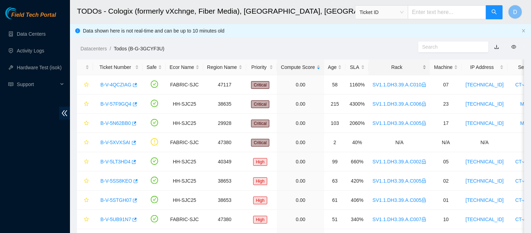
click at [379, 64] on div "Rack" at bounding box center [399, 67] width 54 height 8
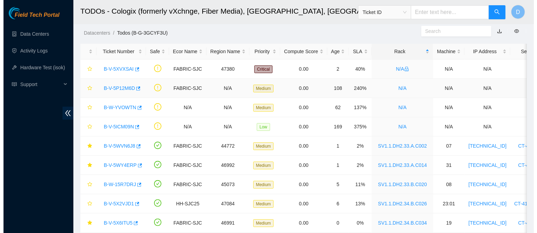
scroll to position [15, 0]
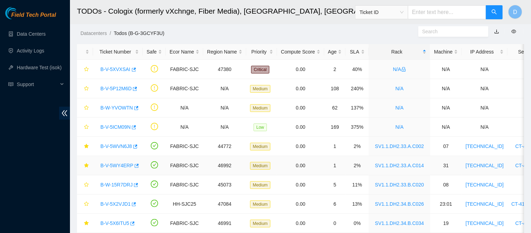
click at [123, 165] on link "B-V-5WY4ERP" at bounding box center [116, 166] width 33 height 6
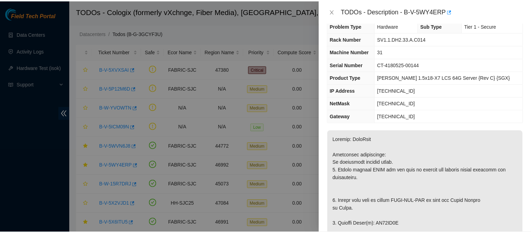
scroll to position [0, 0]
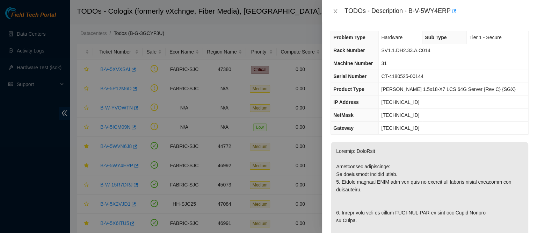
click at [334, 7] on div "TODOs - Description - B-V-5WY4ERP" at bounding box center [430, 11] width 198 height 11
click at [335, 13] on icon "close" at bounding box center [336, 11] width 6 height 6
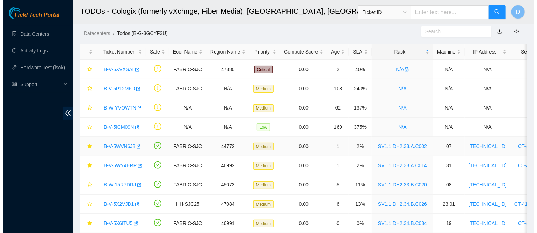
scroll to position [45, 0]
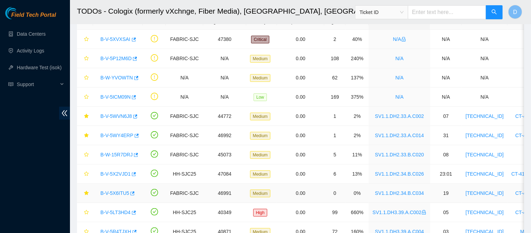
drag, startPoint x: 120, startPoint y: 192, endPoint x: 214, endPoint y: 139, distance: 107.4
click at [120, 192] on link "B-V-5X6ITU5" at bounding box center [114, 193] width 29 height 6
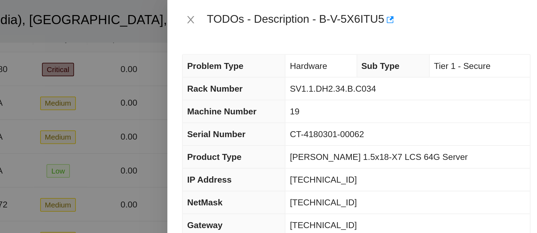
scroll to position [11, 0]
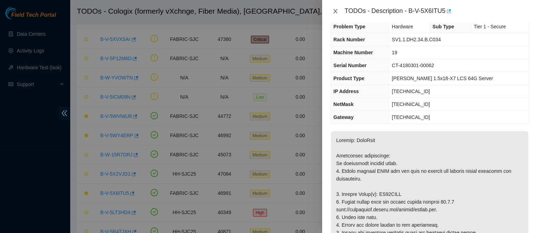
click at [338, 11] on icon "close" at bounding box center [336, 11] width 6 height 6
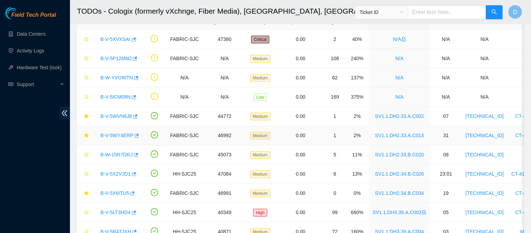
click at [117, 133] on link "B-V-5WY4ERP" at bounding box center [116, 135] width 33 height 6
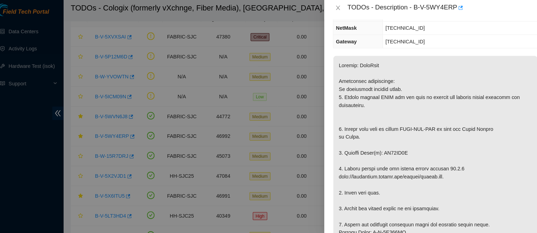
scroll to position [45, 0]
